Goal: Transaction & Acquisition: Purchase product/service

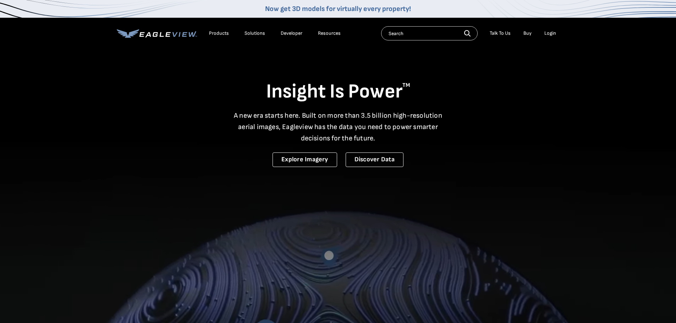
click at [549, 33] on div "Login" at bounding box center [550, 33] width 12 height 6
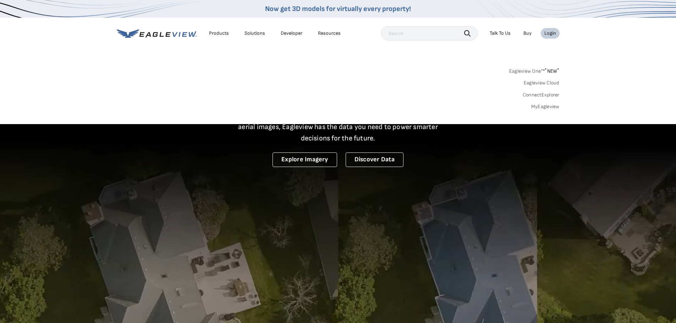
click at [543, 107] on link "MyEagleview" at bounding box center [545, 107] width 28 height 6
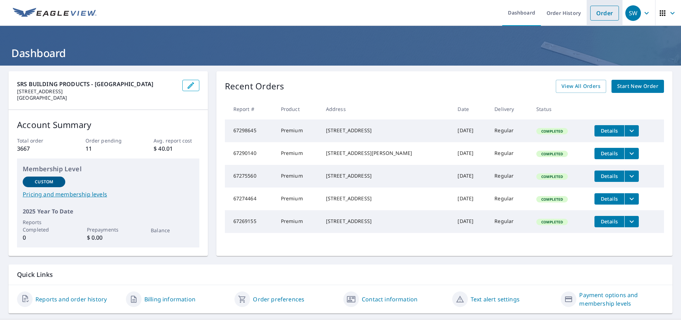
click at [600, 16] on link "Order" at bounding box center [605, 13] width 29 height 15
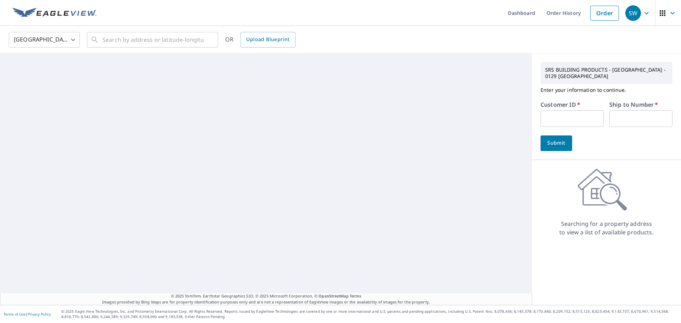
click at [552, 121] on input "text" at bounding box center [572, 118] width 63 height 17
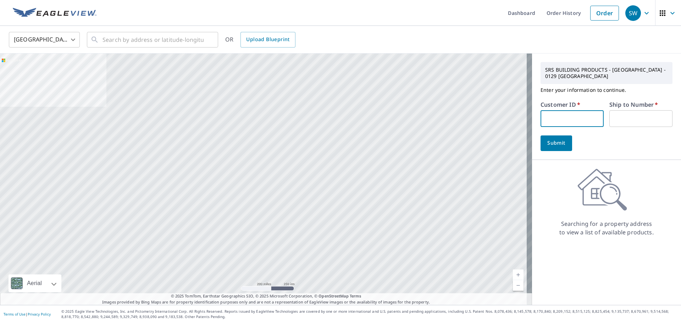
type input "S035573"
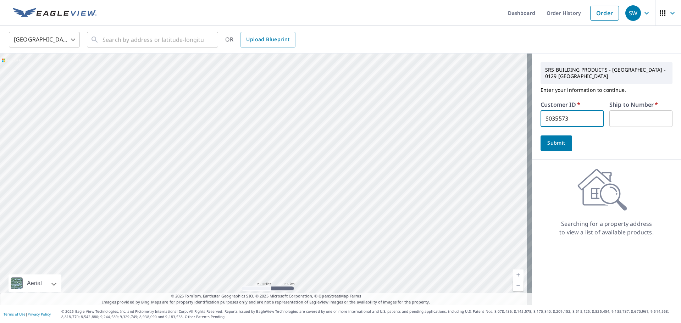
click at [614, 118] on input "text" at bounding box center [641, 118] width 63 height 17
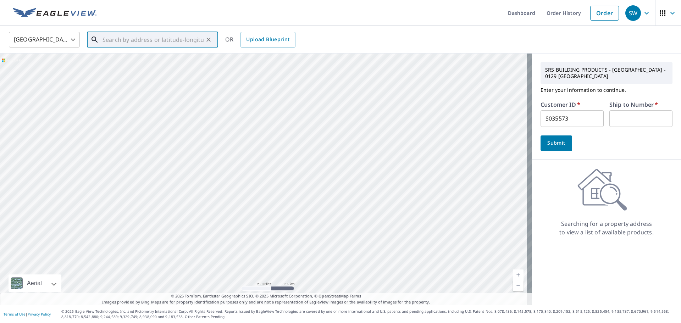
click at [131, 39] on input "text" at bounding box center [153, 40] width 101 height 20
paste input "302 Deerfield Dr"
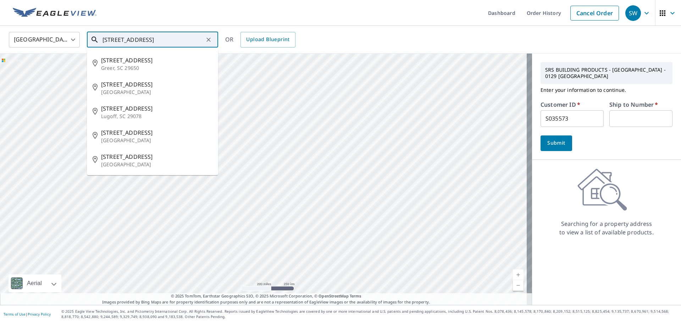
click at [162, 44] on input "302 Deerfield Dr" at bounding box center [153, 40] width 101 height 20
click at [136, 160] on span "302 Deerfield Dr" at bounding box center [156, 157] width 111 height 9
type input "302 Deerfield Dr New Bern, NC 28562"
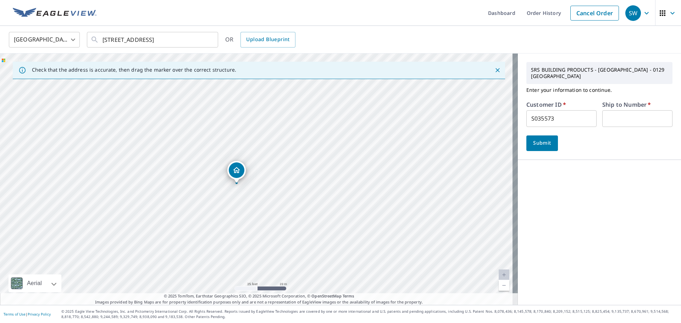
click at [533, 139] on span "Submit" at bounding box center [542, 143] width 20 height 9
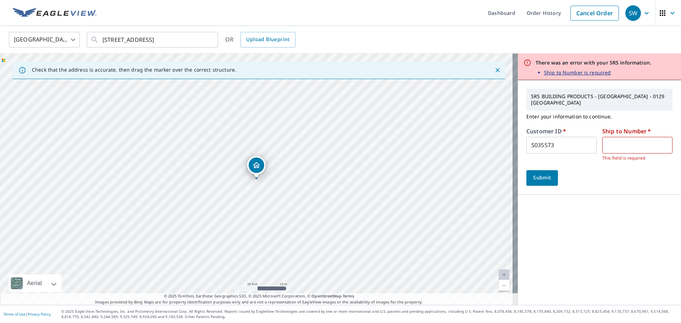
click at [615, 137] on input "text" at bounding box center [638, 145] width 70 height 17
type input "1"
click at [538, 174] on span "Submit" at bounding box center [542, 178] width 20 height 9
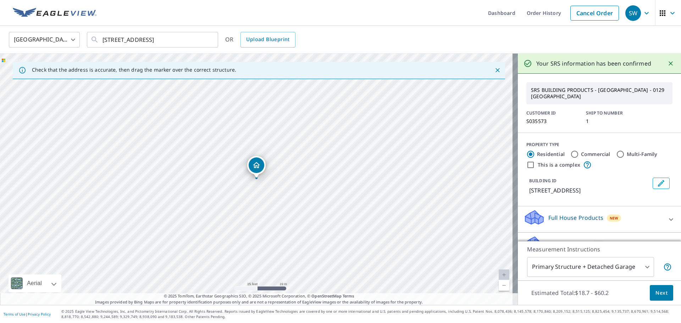
click at [643, 268] on body "SW SW Dashboard Order History Cancel Order SW United States US ​ 302 Deerfield …" at bounding box center [340, 161] width 681 height 323
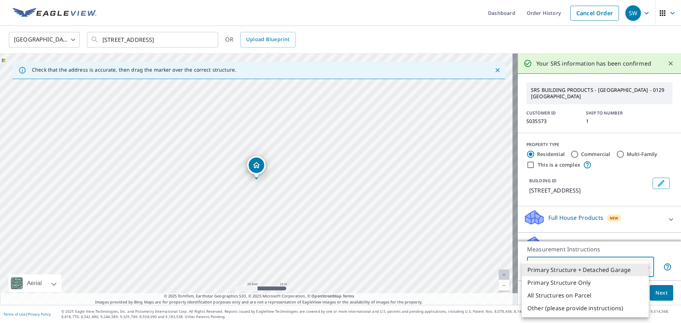
click at [588, 285] on li "Primary Structure Only" at bounding box center [585, 282] width 127 height 13
type input "2"
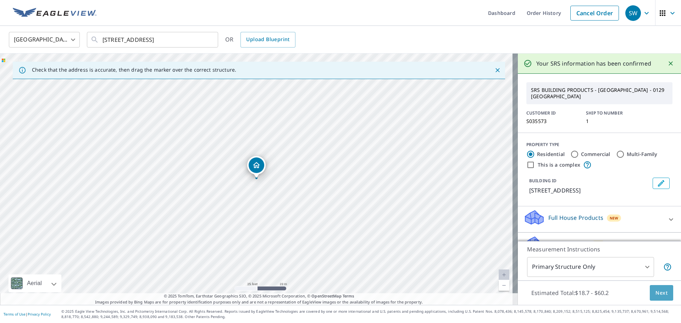
click at [656, 295] on span "Next" at bounding box center [662, 293] width 12 height 9
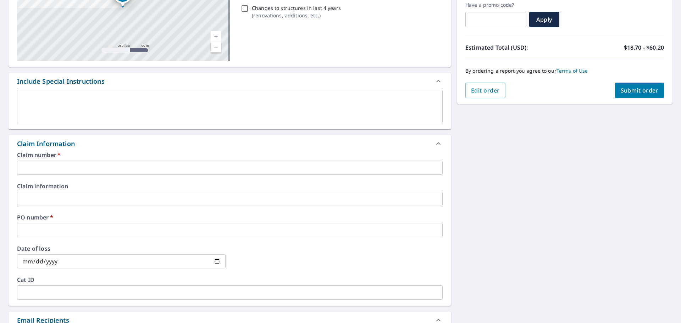
scroll to position [130, 0]
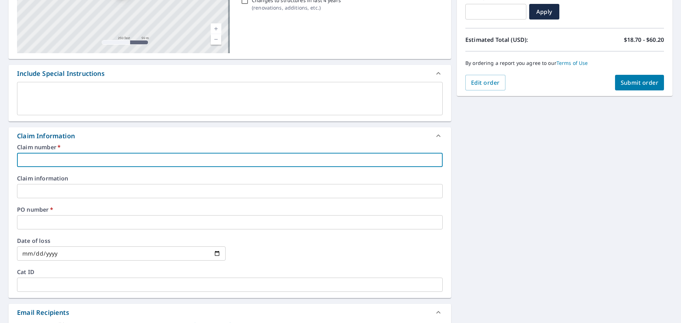
click at [94, 162] on input "text" at bounding box center [230, 160] width 426 height 14
type input "S035573"
checkbox input "true"
click at [30, 224] on input "text" at bounding box center [230, 222] width 426 height 14
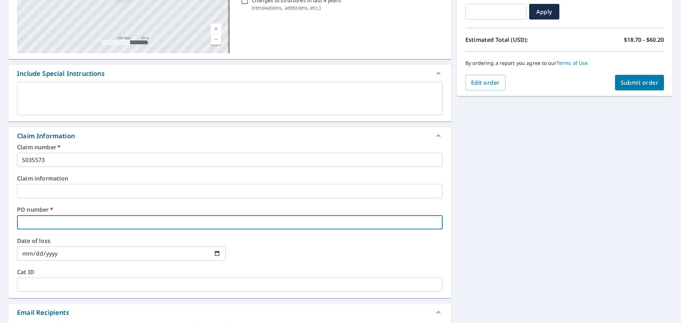
paste input "302 Deerfield Dr"
type input "302 Deerfield Dr"
checkbox input "true"
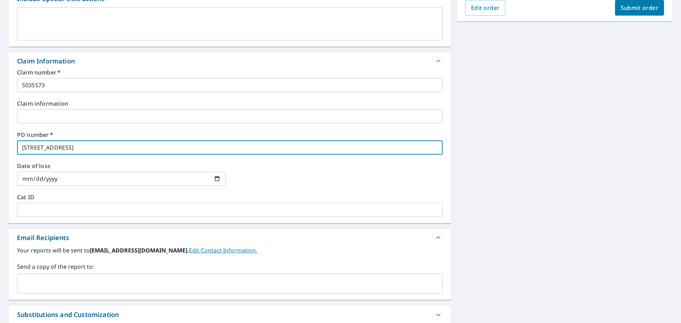
scroll to position [248, 0]
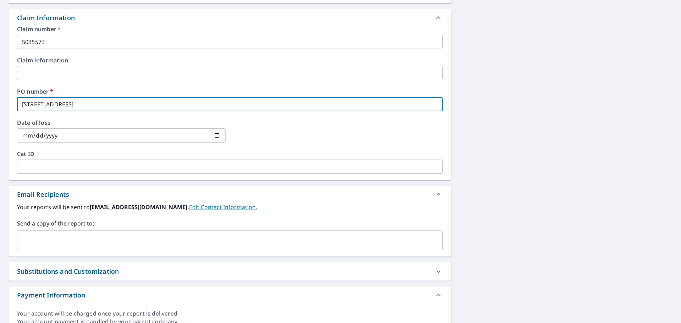
type input "302 Deerfield Dr"
click at [88, 244] on input "text" at bounding box center [224, 240] width 409 height 13
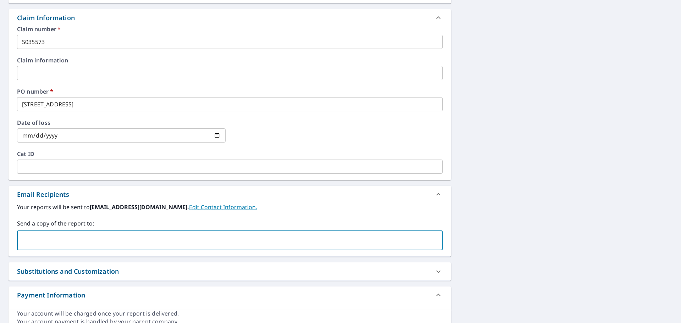
paste input "melissa@stormgraderoof.com"
type input "melissa@stormgraderoof.com"
checkbox input "true"
paste input "zach@stormgraderoof.com"
type input "zach@stormgraderoof.com"
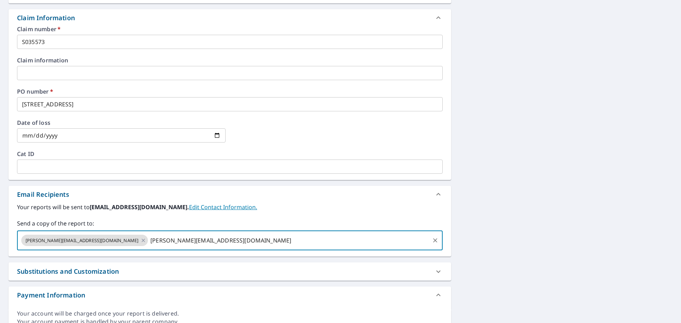
checkbox input "true"
drag, startPoint x: 213, startPoint y: 233, endPoint x: 195, endPoint y: 240, distance: 19.4
click at [278, 240] on input "text" at bounding box center [353, 240] width 151 height 13
paste input "jacob@stormgraderoof.com"
type input "jacob@stormgraderoof.com"
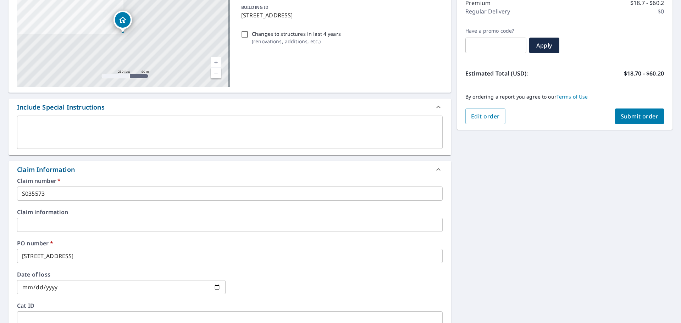
scroll to position [95, 0]
click at [631, 121] on span "Submit order" at bounding box center [640, 118] width 38 height 8
checkbox input "true"
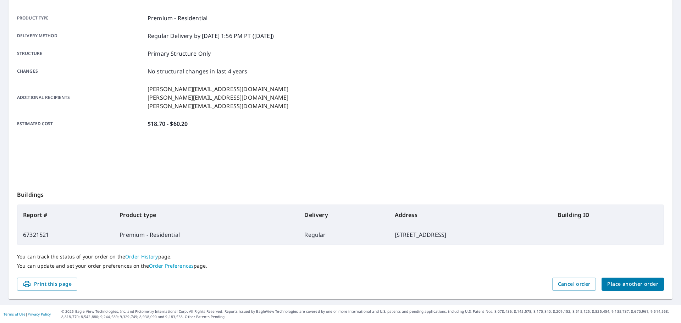
scroll to position [94, 0]
